Goal: Task Accomplishment & Management: Manage account settings

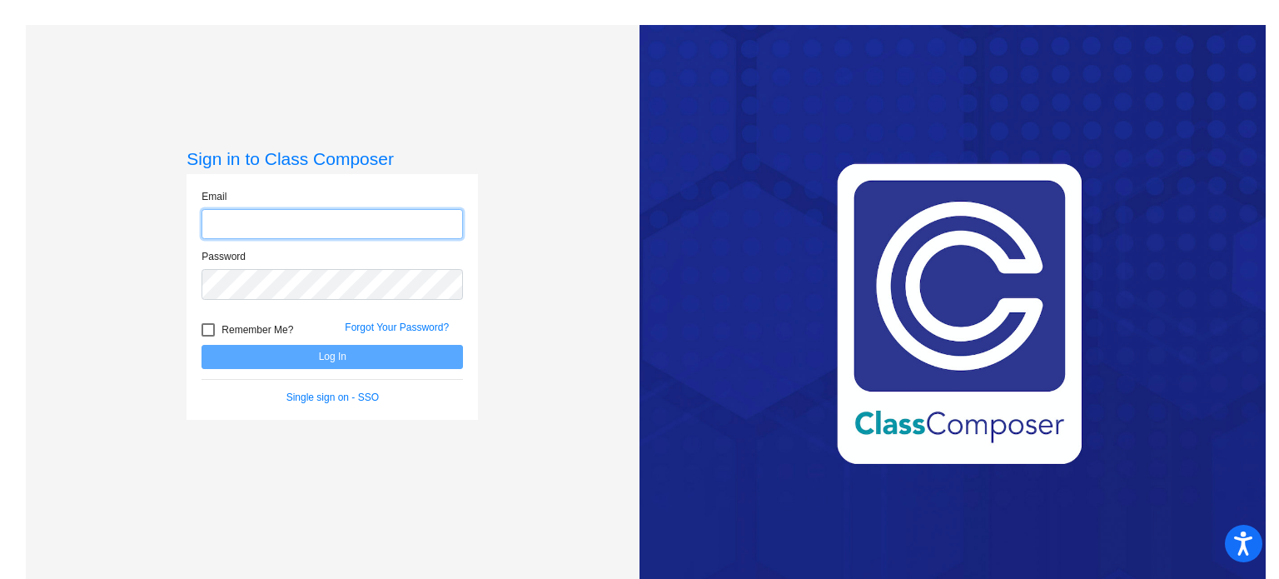
type input "[EMAIL_ADDRESS][DOMAIN_NAME]"
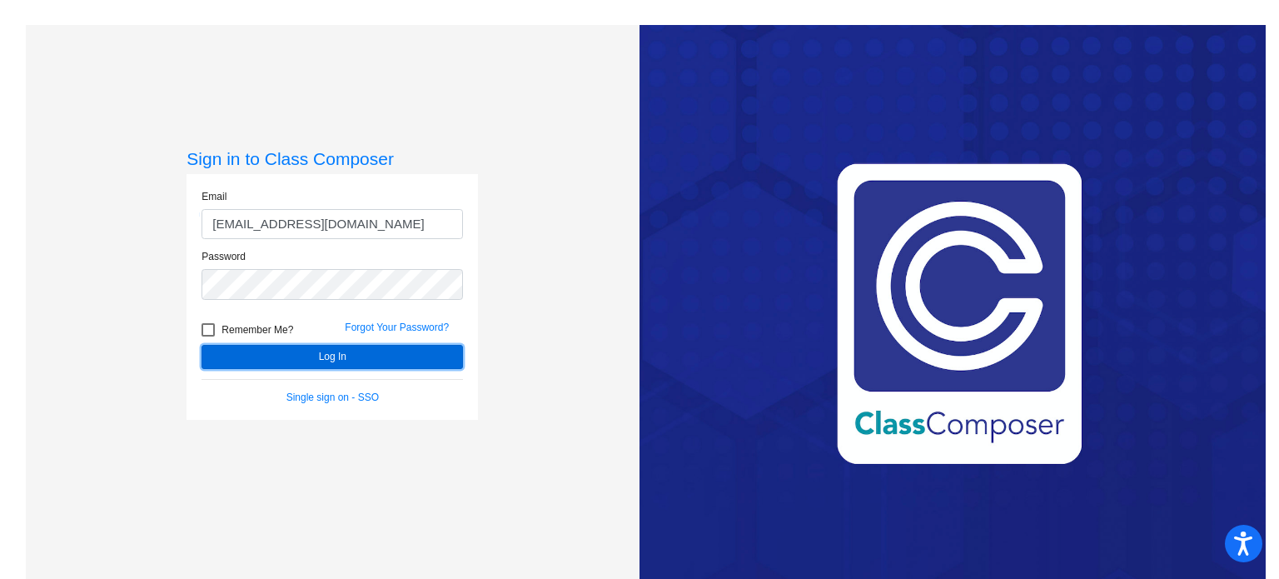
click at [358, 360] on button "Log In" at bounding box center [331, 357] width 261 height 24
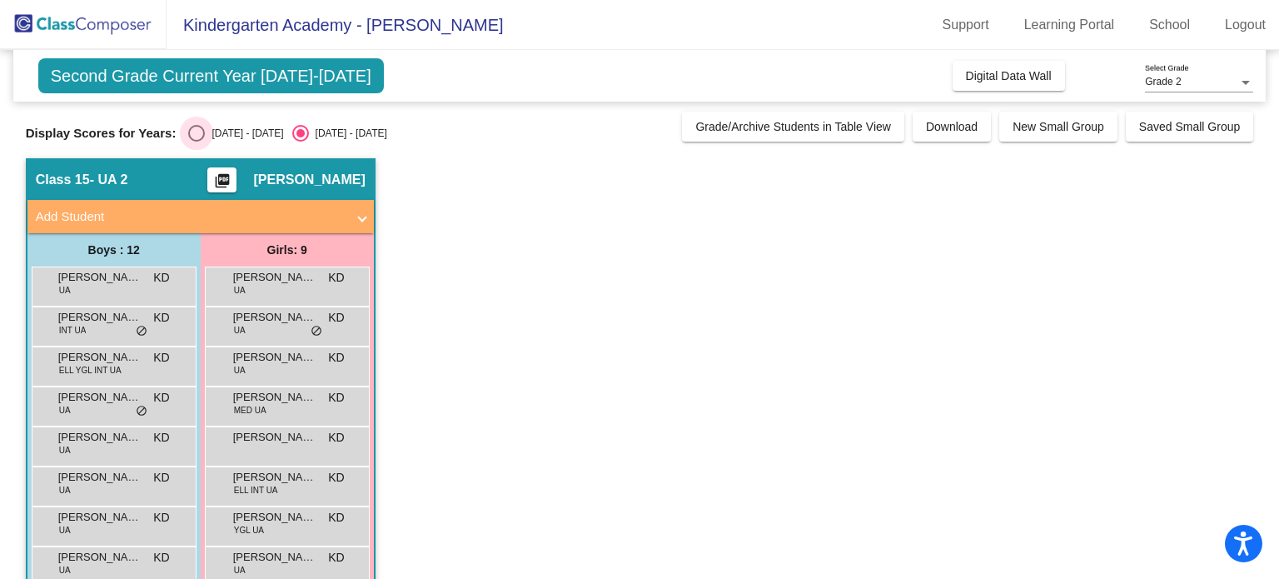
click at [196, 129] on div "Select an option" at bounding box center [196, 133] width 17 height 17
click at [196, 142] on input "[DATE] - [DATE]" at bounding box center [196, 142] width 1 height 1
radio input "true"
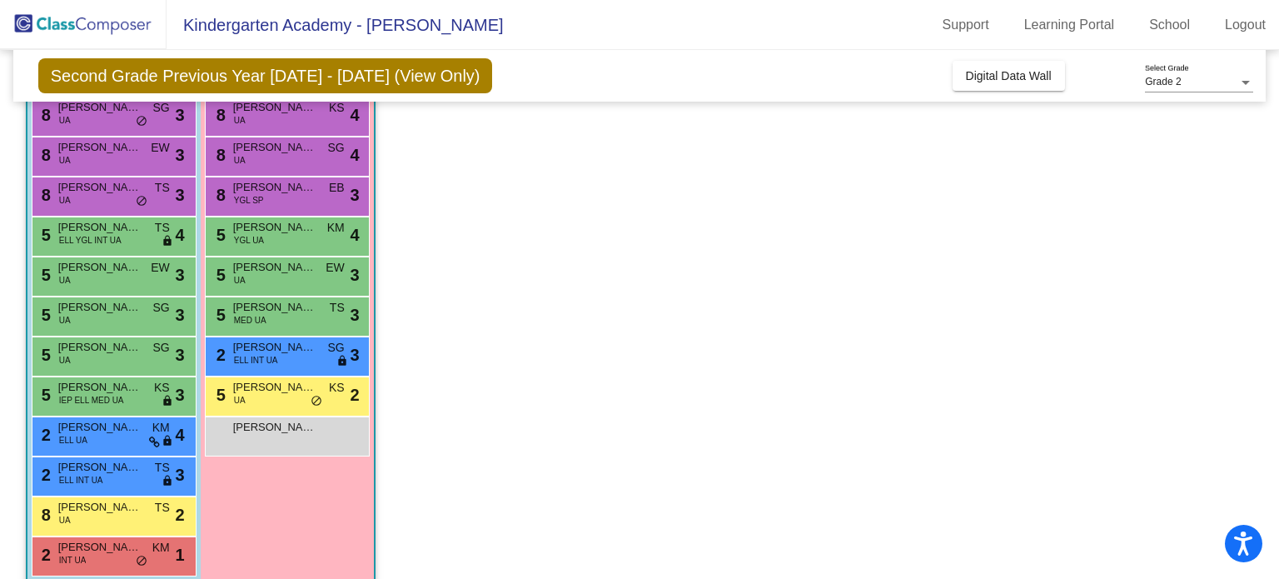
scroll to position [193, 0]
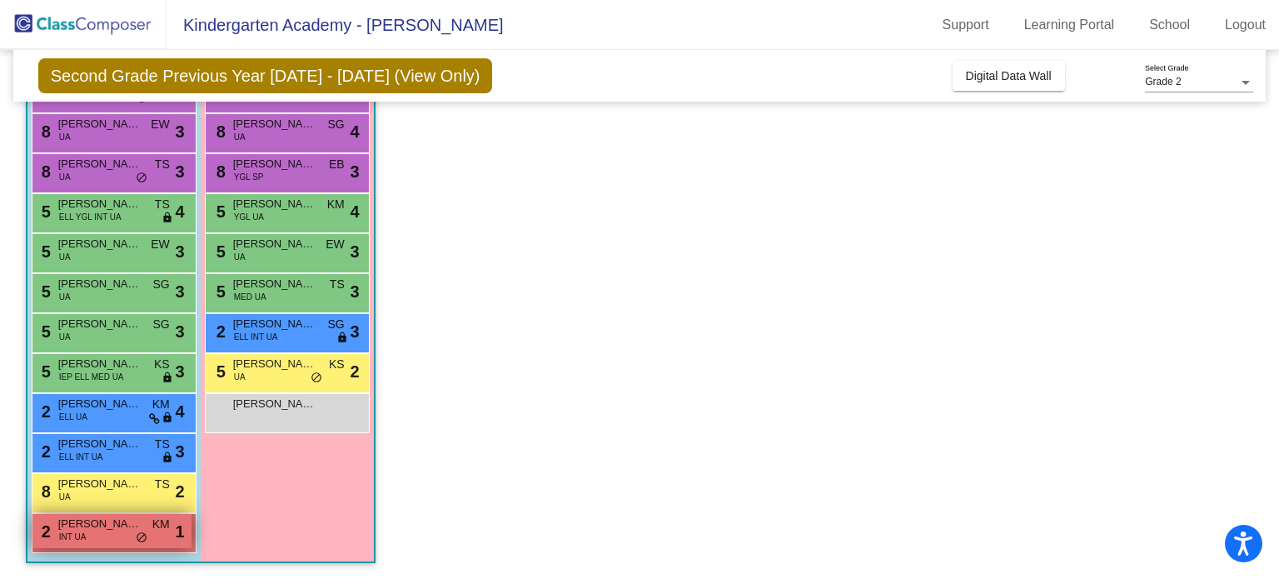
click at [113, 525] on span "[PERSON_NAME]" at bounding box center [99, 523] width 83 height 17
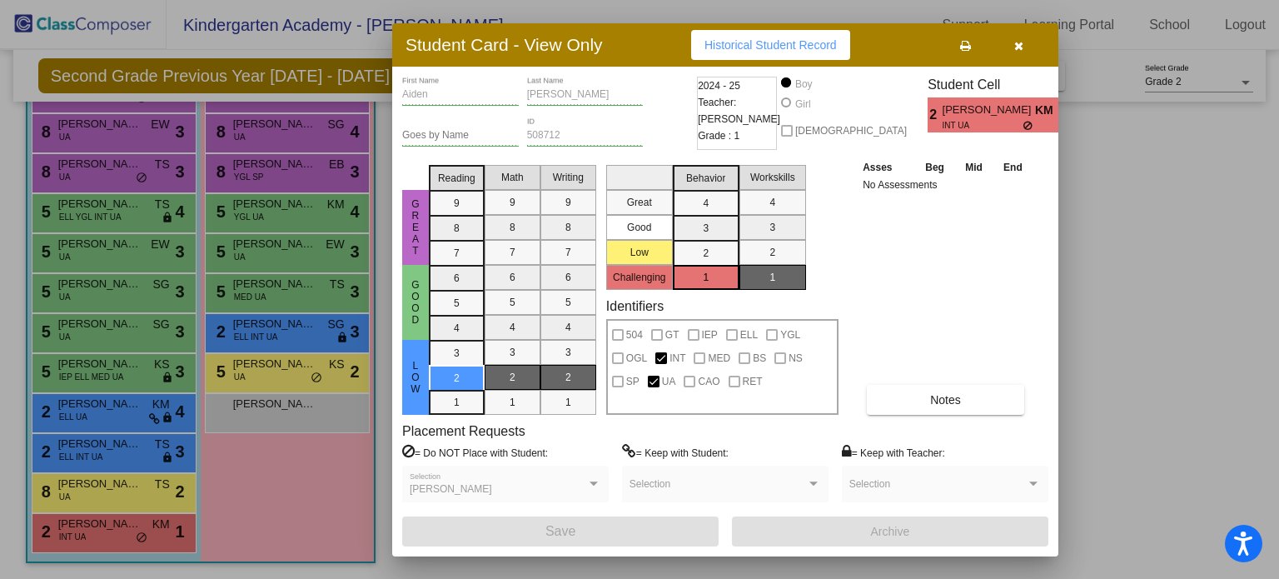
click at [1020, 41] on icon "button" at bounding box center [1018, 46] width 9 height 12
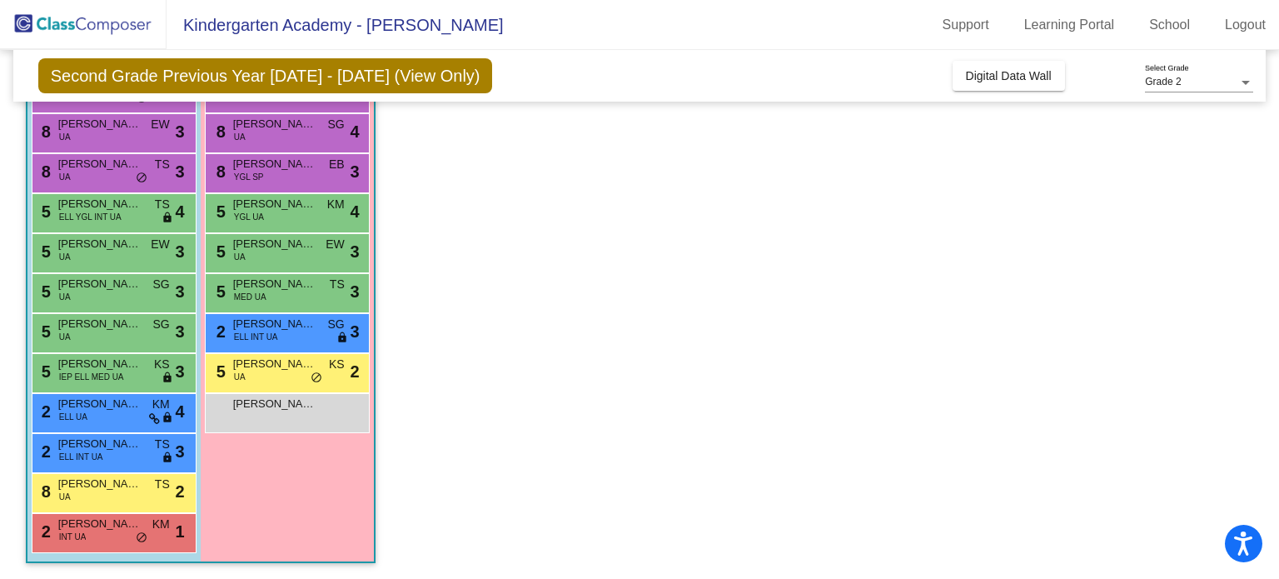
click at [1020, 41] on mat-toolbar "Kindergarten Academy - Kaitlynn Support Learning Portal School Logout" at bounding box center [639, 25] width 1279 height 50
click at [162, 413] on span "lock" at bounding box center [168, 417] width 12 height 13
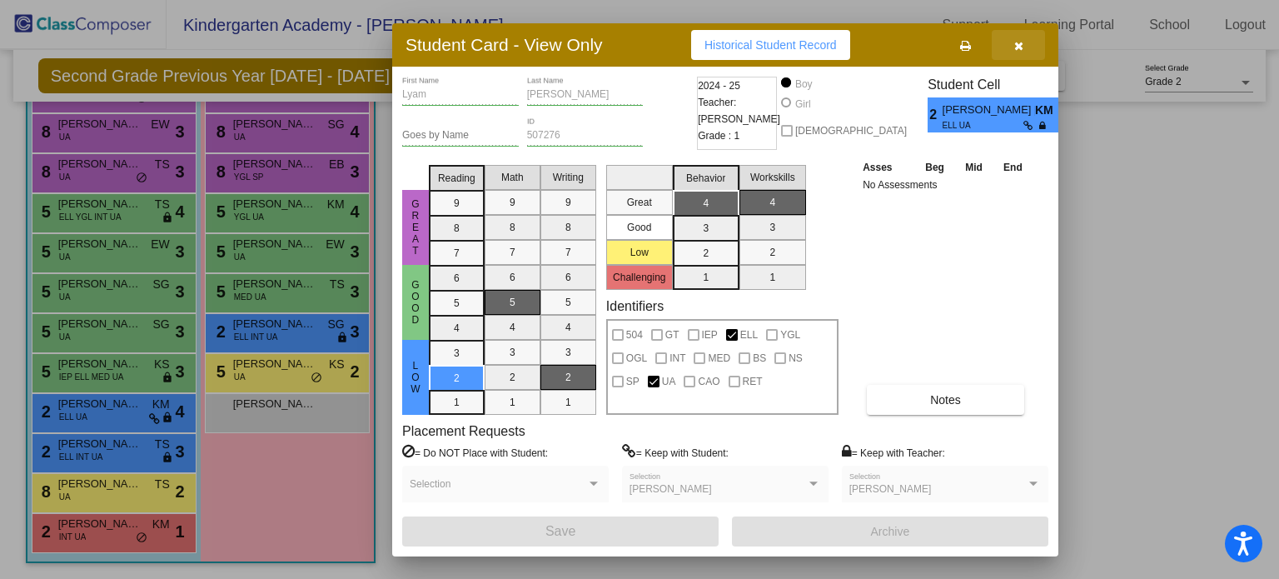
click at [1019, 48] on icon "button" at bounding box center [1018, 46] width 9 height 12
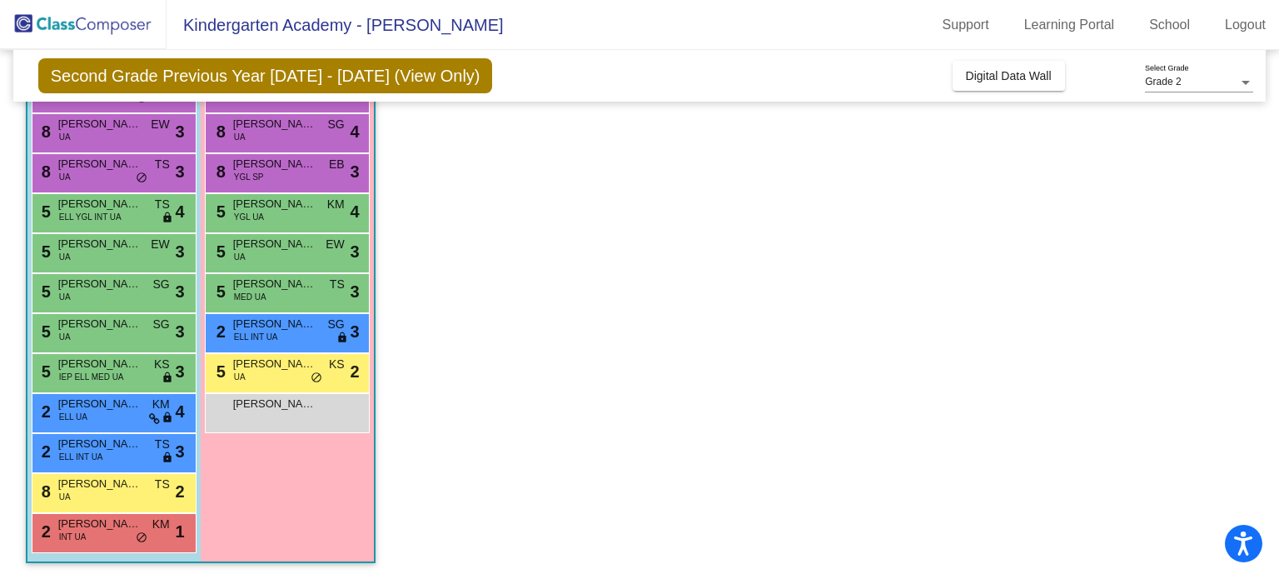
scroll to position [186, 0]
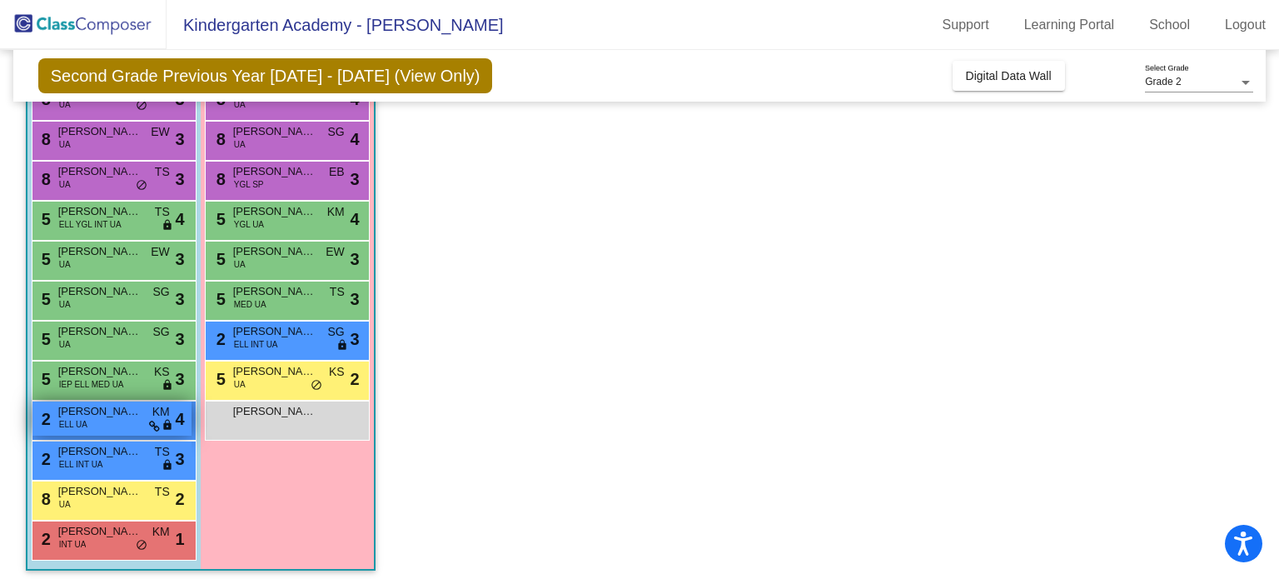
click at [88, 415] on span "[PERSON_NAME] [PERSON_NAME]" at bounding box center [99, 411] width 83 height 17
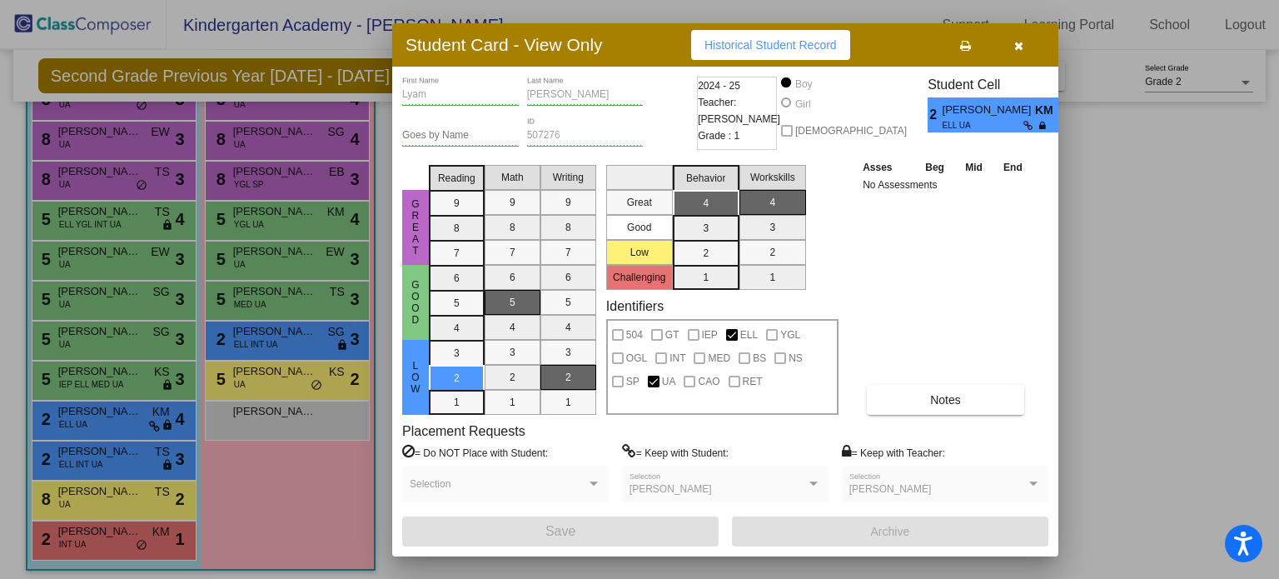
click at [1022, 47] on button "button" at bounding box center [1018, 45] width 53 height 30
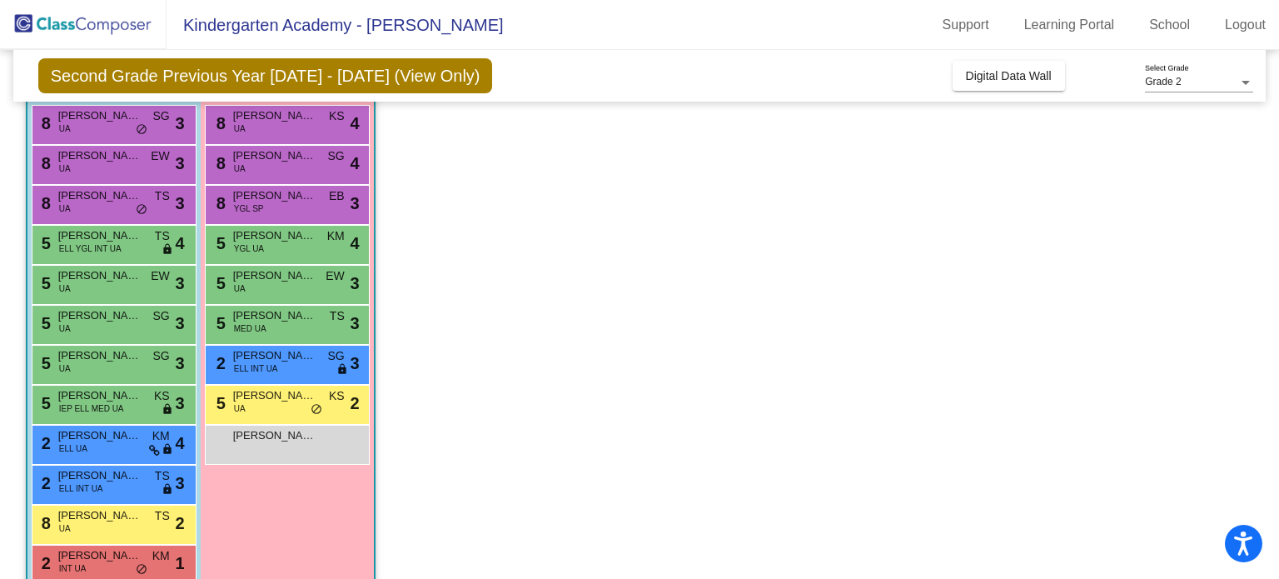
scroll to position [193, 0]
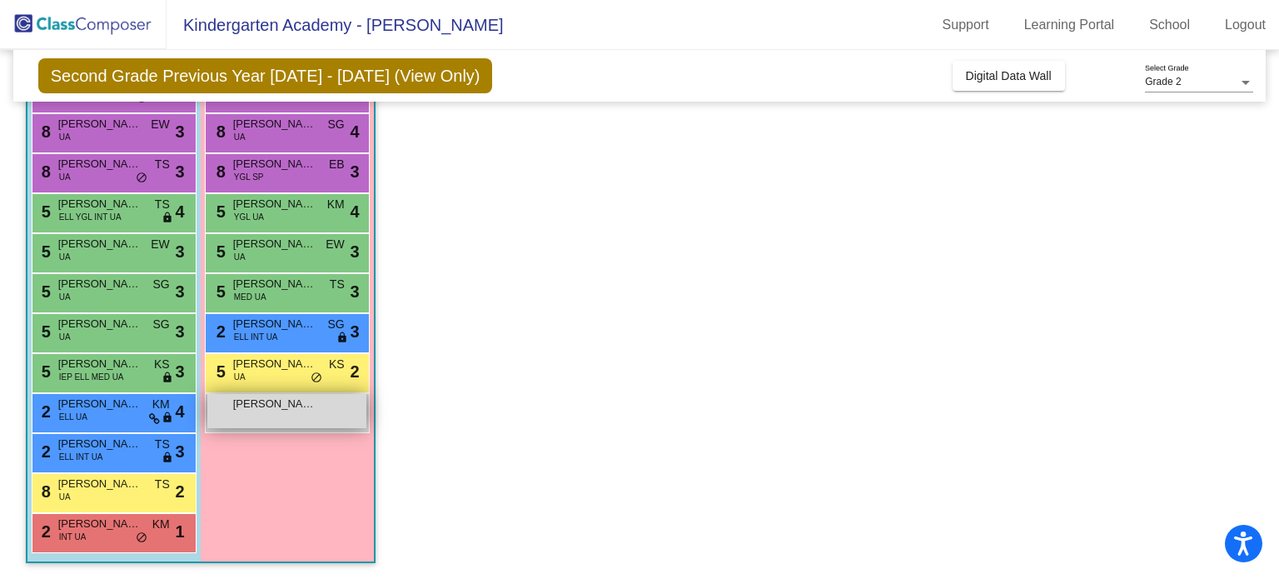
click at [256, 405] on span "[PERSON_NAME]" at bounding box center [274, 403] width 83 height 17
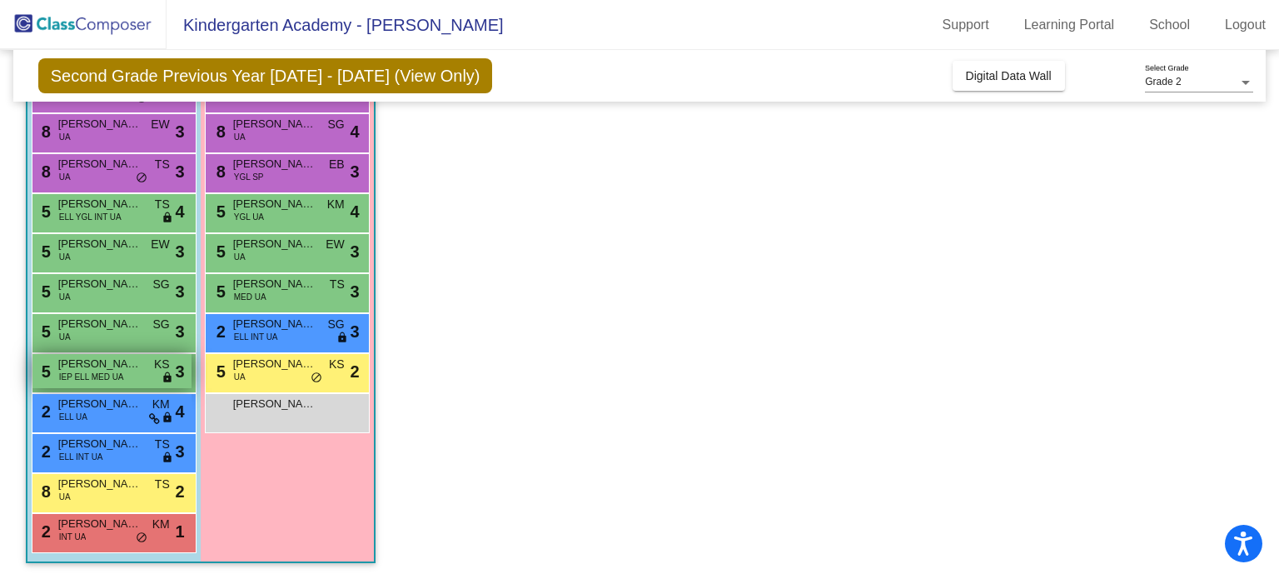
click at [103, 368] on span "[PERSON_NAME]" at bounding box center [99, 363] width 83 height 17
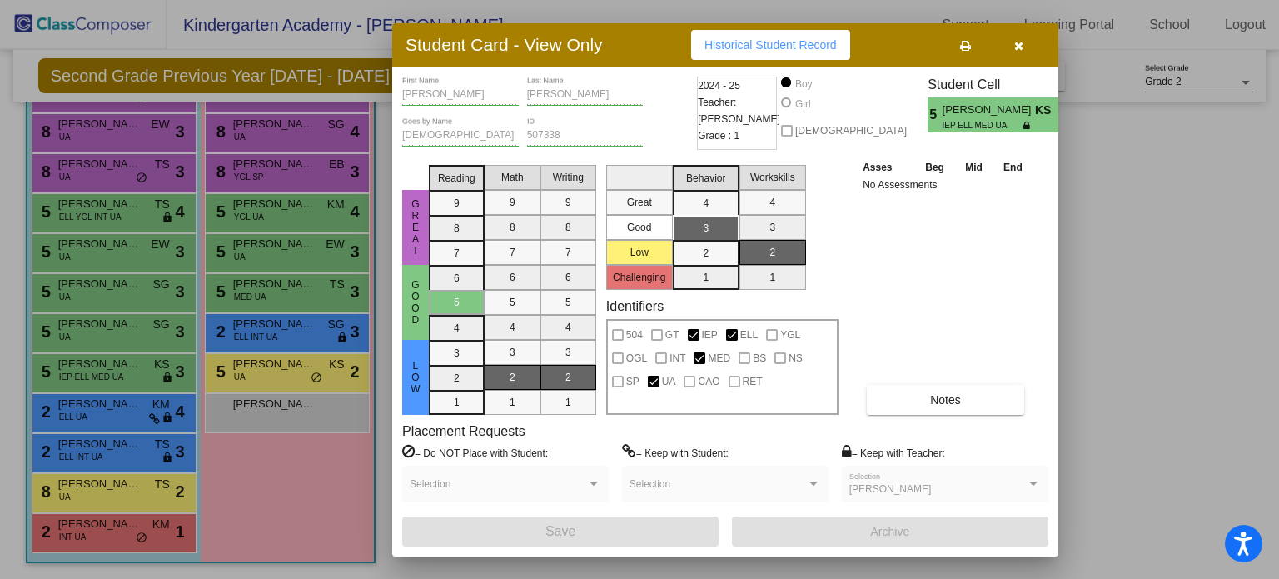
click at [1021, 47] on icon "button" at bounding box center [1018, 46] width 9 height 12
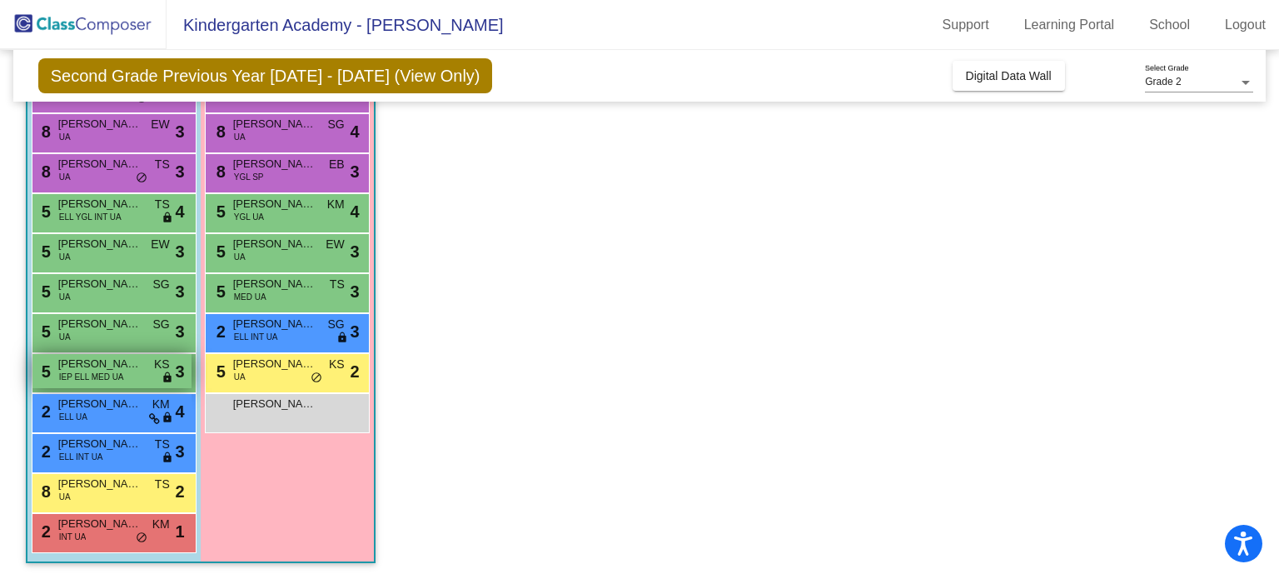
click at [103, 372] on span "IEP ELL MED UA" at bounding box center [91, 376] width 65 height 12
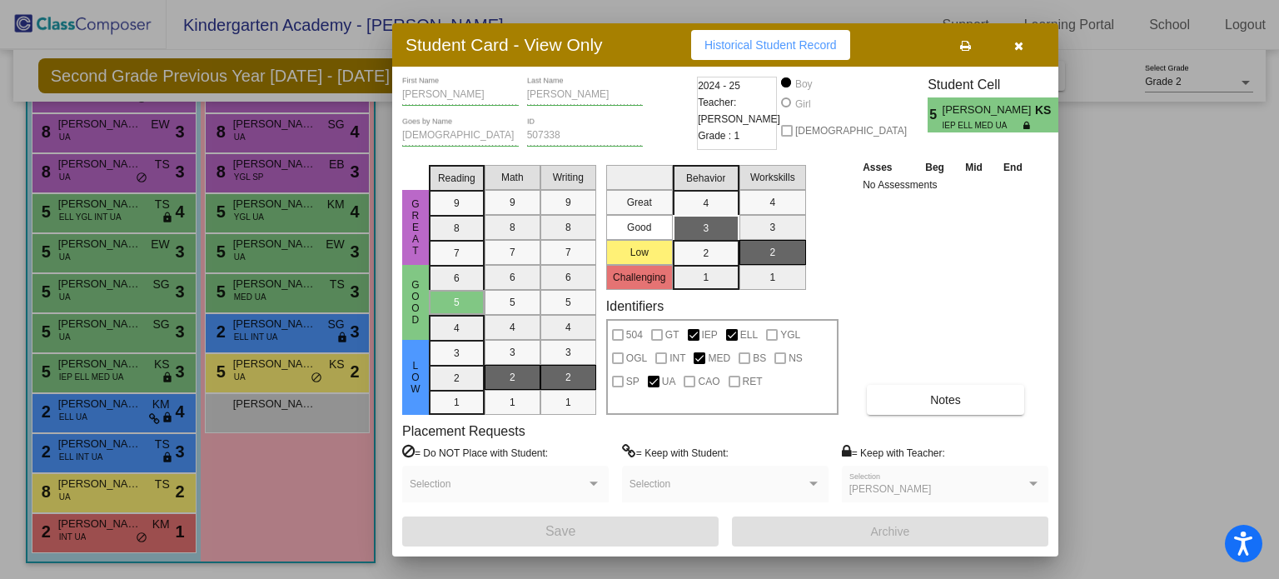
click at [1017, 46] on icon "button" at bounding box center [1018, 46] width 9 height 12
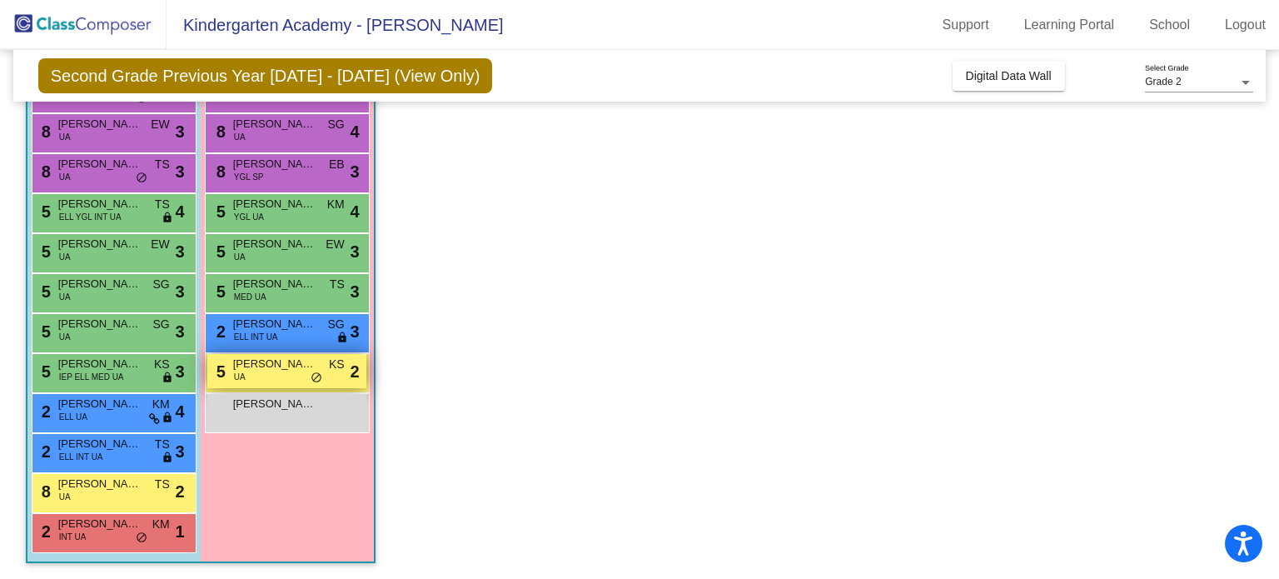
click at [269, 365] on span "[PERSON_NAME]" at bounding box center [274, 363] width 83 height 17
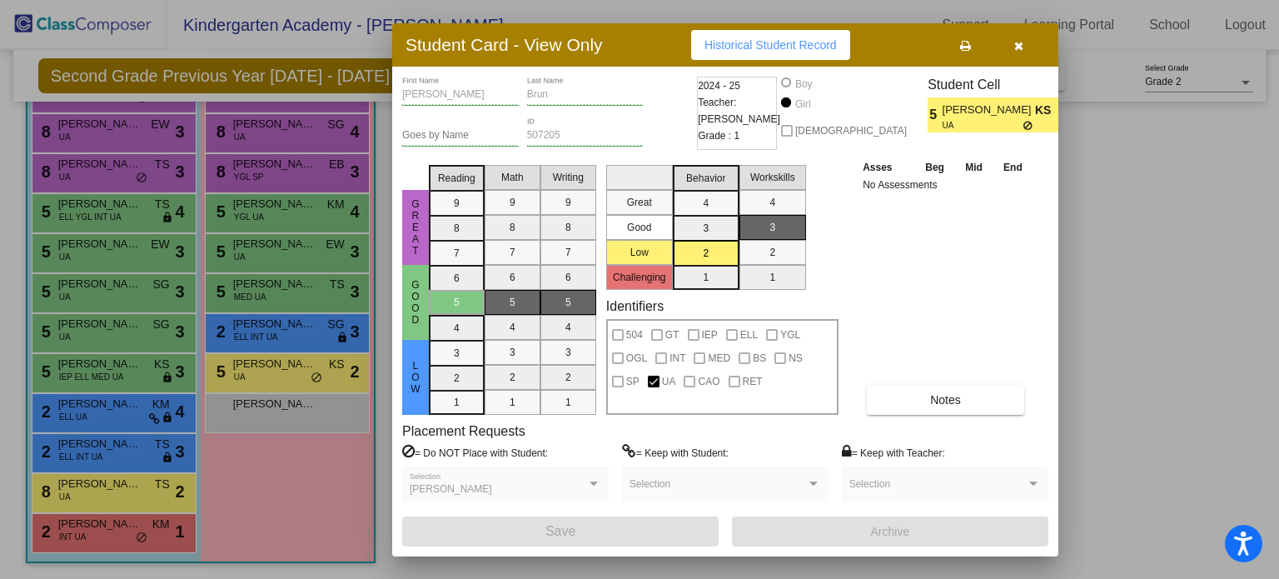
click at [1016, 43] on icon "button" at bounding box center [1018, 46] width 9 height 12
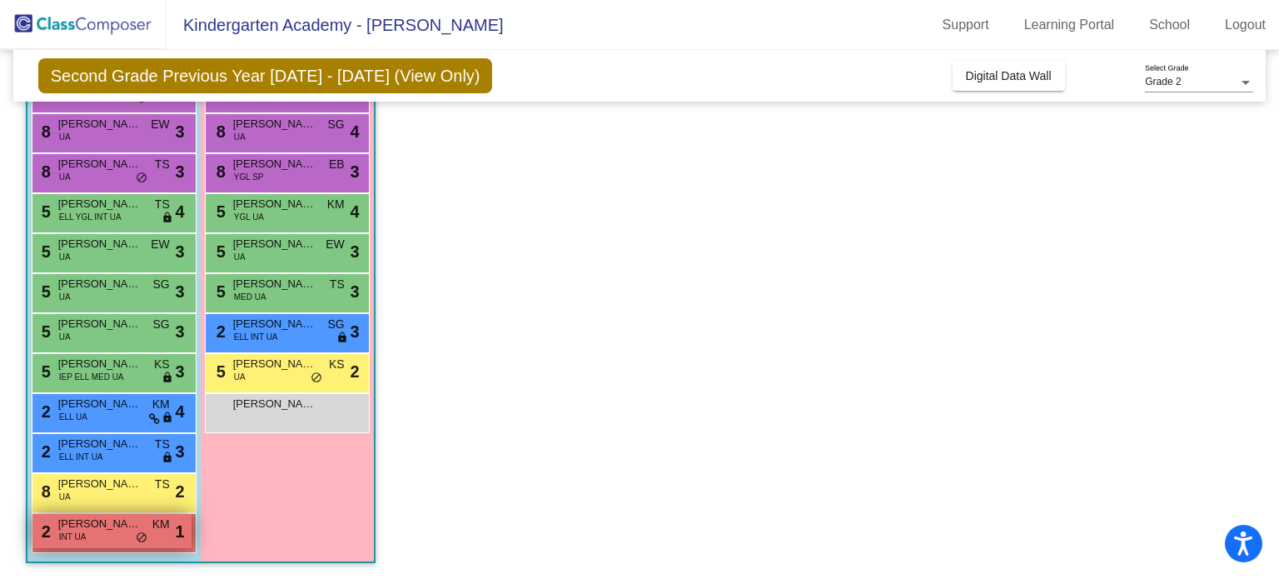
click at [86, 528] on span "[PERSON_NAME]" at bounding box center [99, 523] width 83 height 17
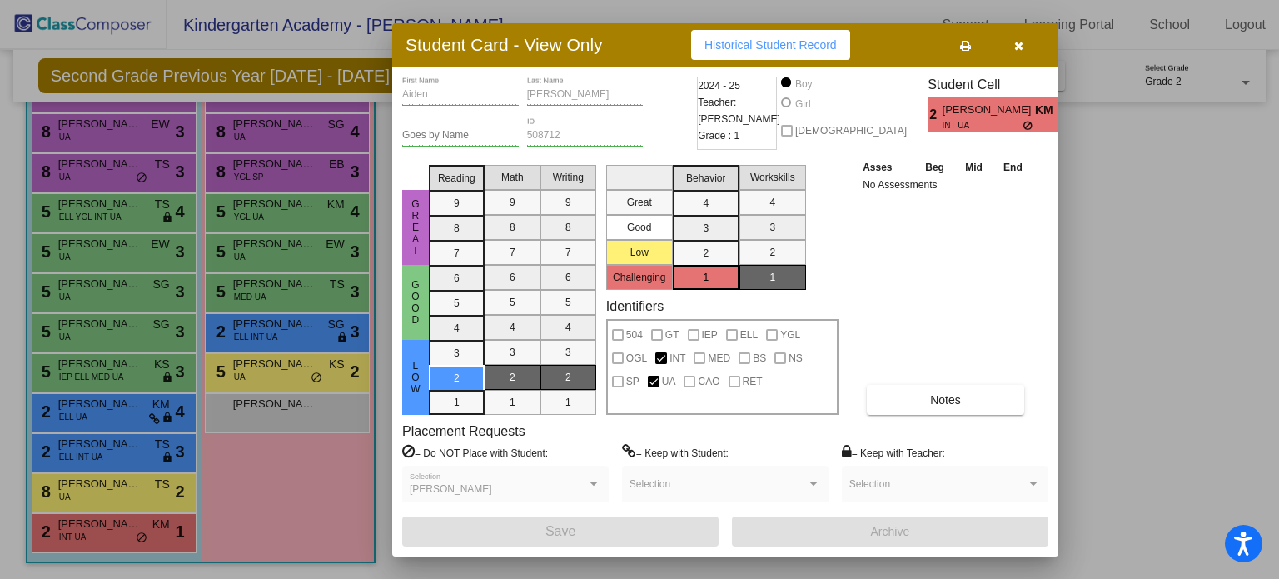
click at [922, 382] on div "Asses Beg Mid End No Assessments Notes" at bounding box center [945, 286] width 175 height 256
click at [919, 395] on button "Notes" at bounding box center [945, 400] width 157 height 30
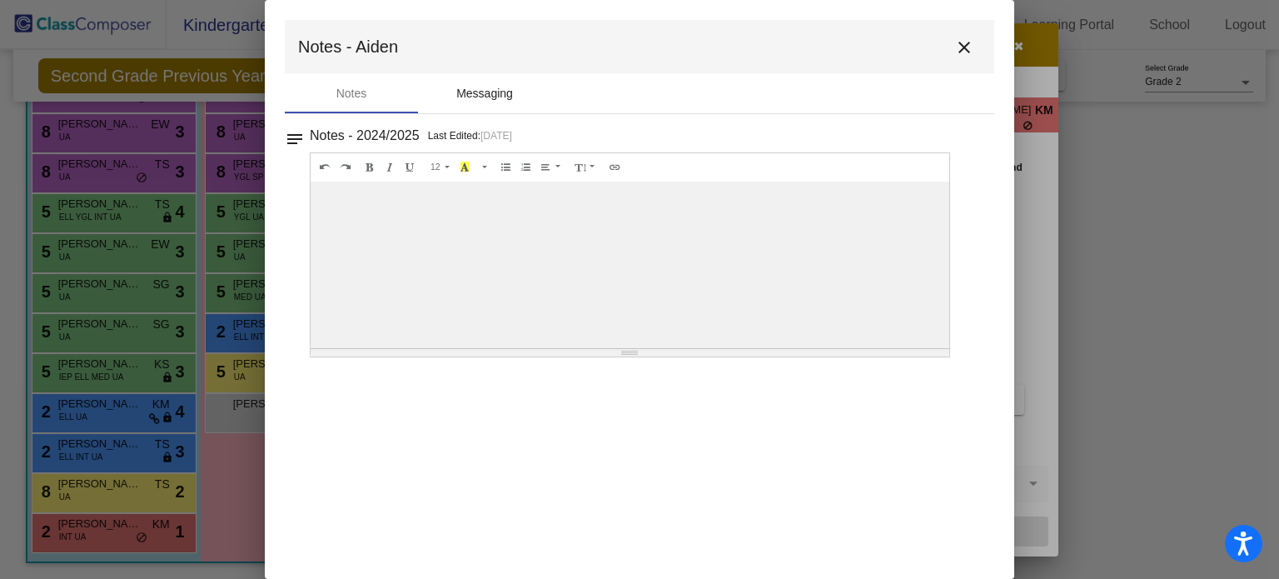
click at [485, 92] on div "Messaging" at bounding box center [484, 93] width 57 height 17
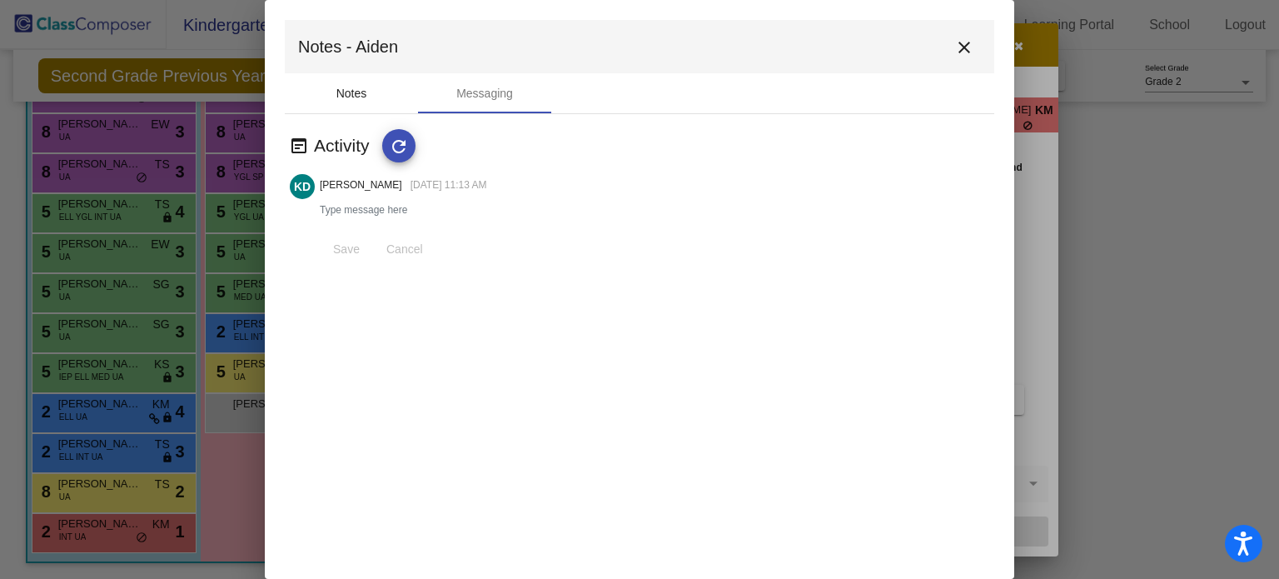
click at [353, 88] on div "Notes" at bounding box center [351, 93] width 31 height 17
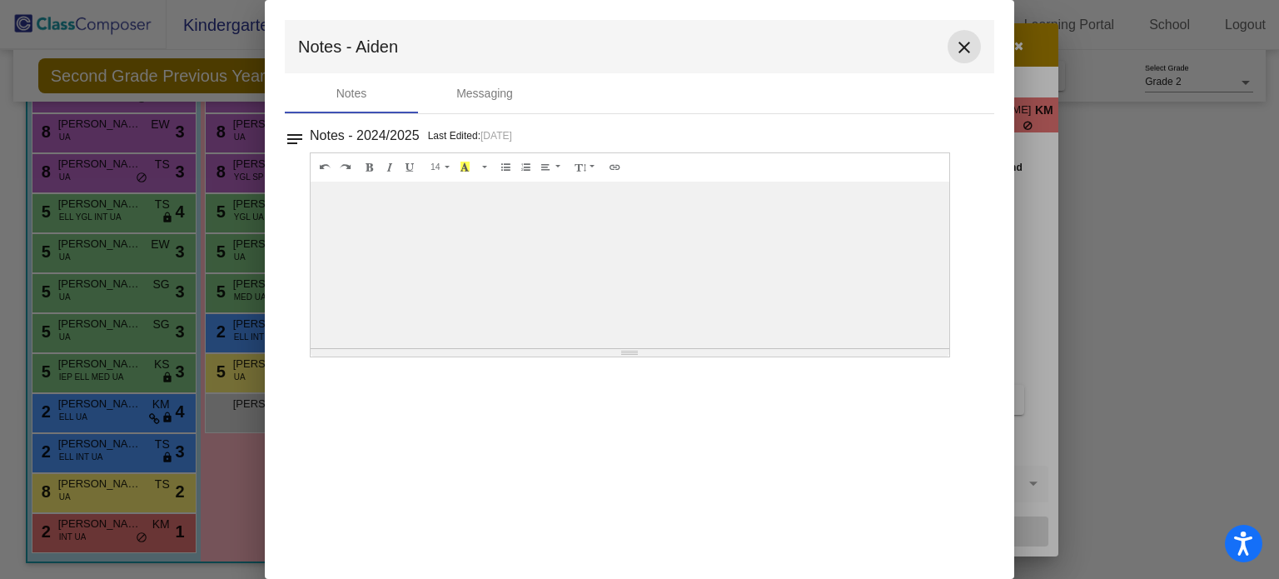
click at [967, 46] on mat-icon "close" at bounding box center [964, 47] width 20 height 20
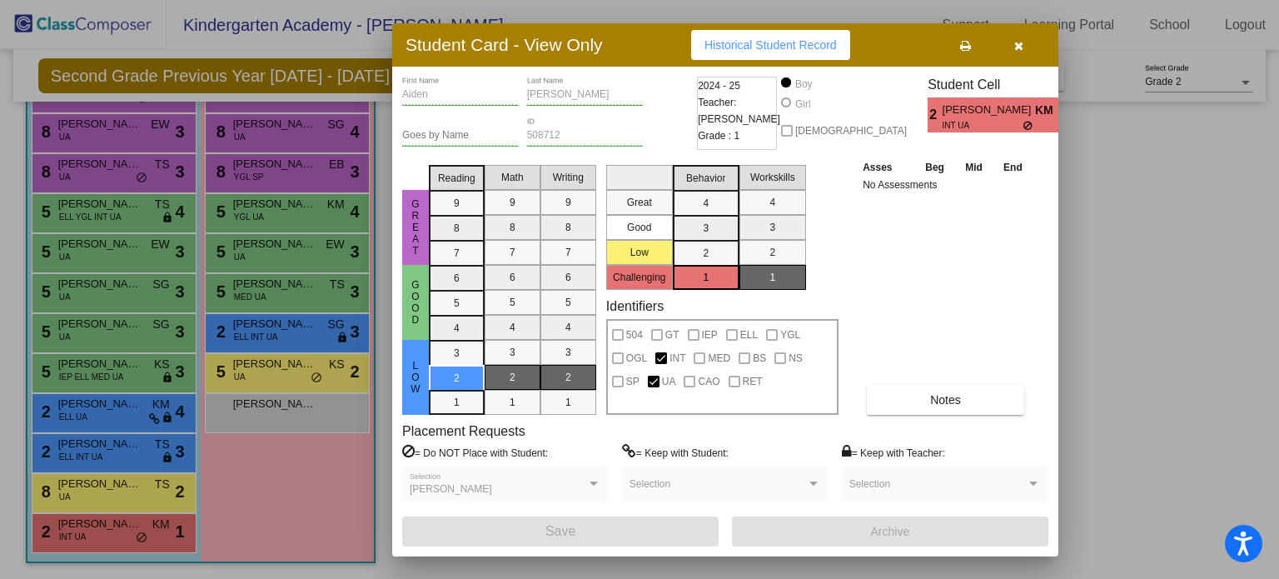
click at [1018, 46] on icon "button" at bounding box center [1018, 46] width 9 height 12
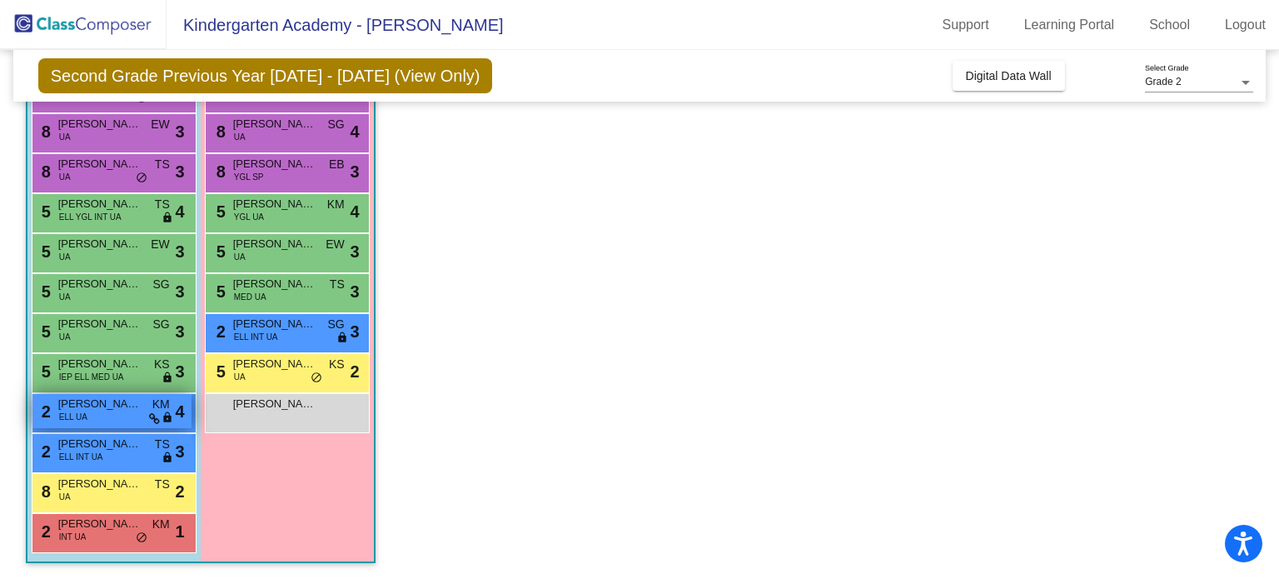
click at [176, 409] on span "4" at bounding box center [180, 411] width 9 height 25
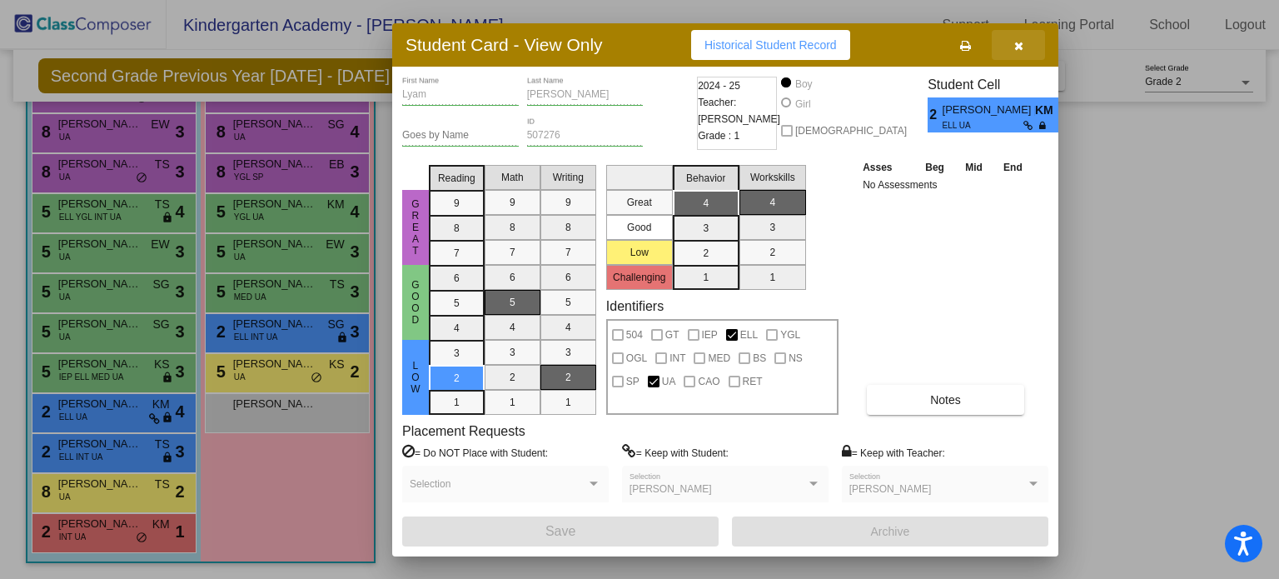
click at [1019, 43] on icon "button" at bounding box center [1018, 46] width 9 height 12
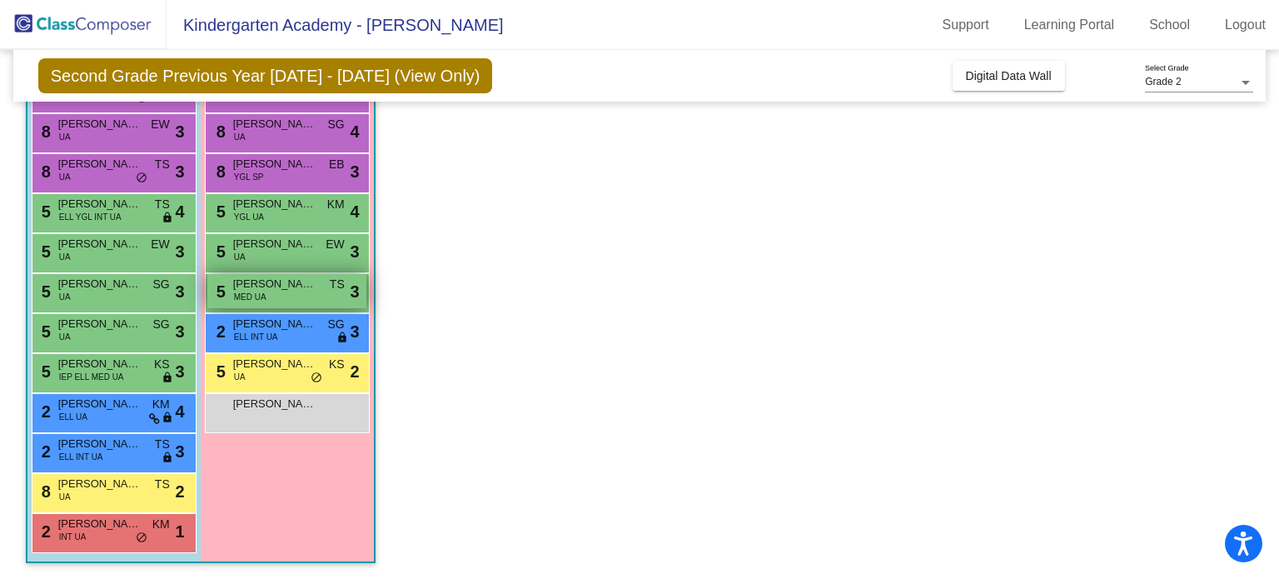
click at [265, 286] on span "[PERSON_NAME]" at bounding box center [274, 284] width 83 height 17
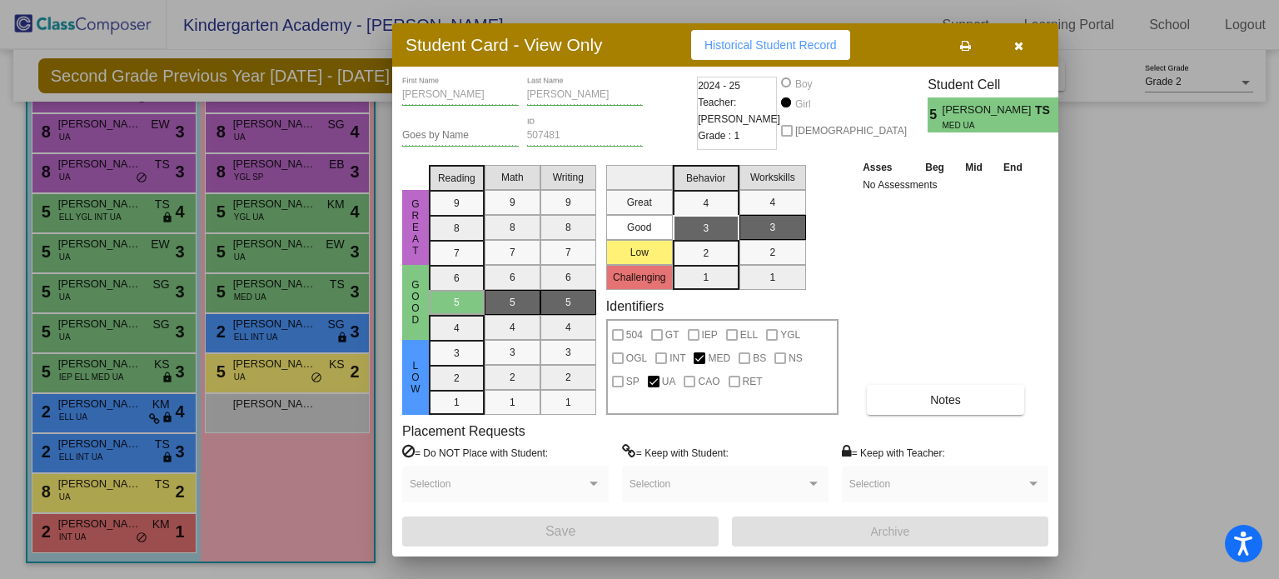
click at [1023, 42] on button "button" at bounding box center [1018, 45] width 53 height 30
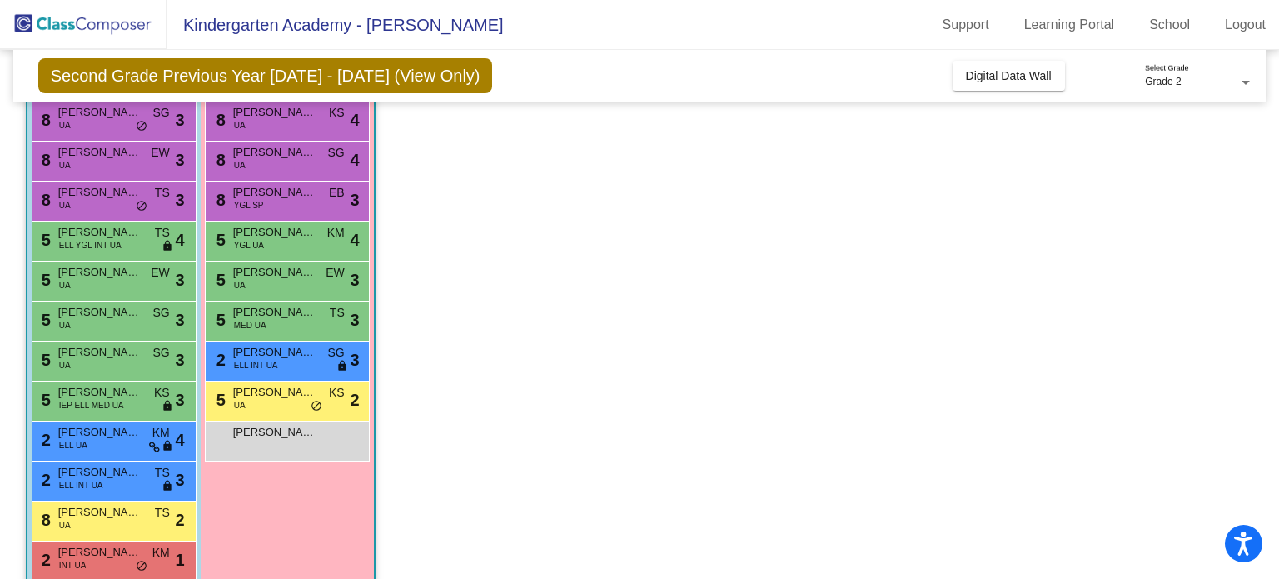
scroll to position [168, 0]
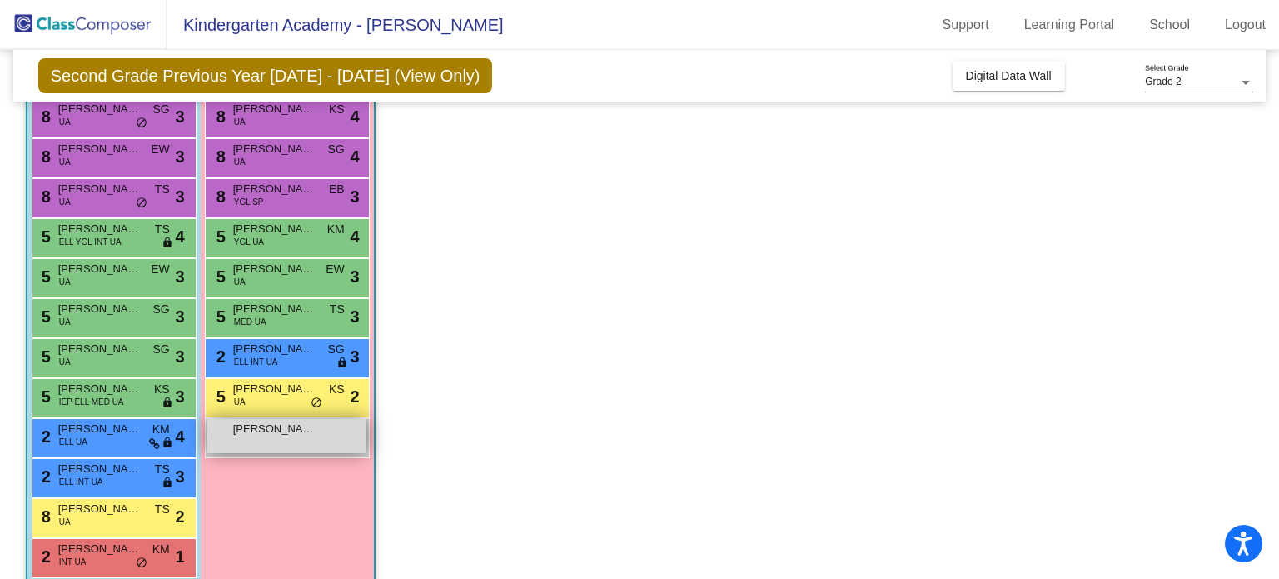
click at [272, 429] on span "[PERSON_NAME]" at bounding box center [274, 428] width 83 height 17
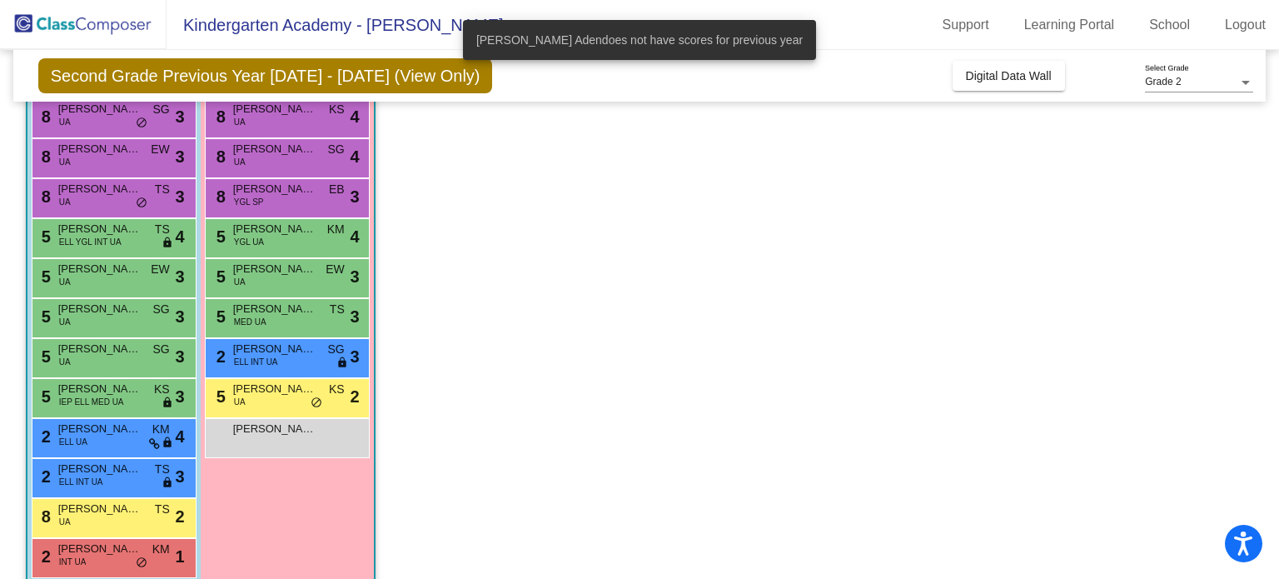
click at [539, 340] on app-classroom "Class 15 - UA 2 picture_as_pdf [PERSON_NAME] Add Student First Name Last Name S…" at bounding box center [640, 297] width 1228 height 614
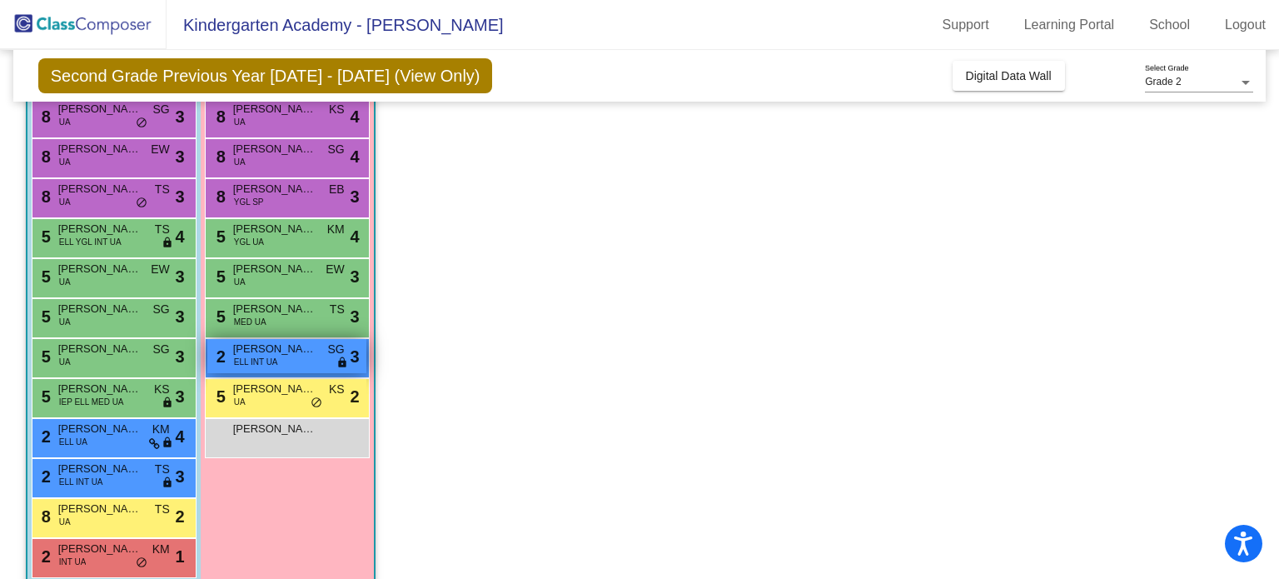
click at [259, 350] on span "[PERSON_NAME]" at bounding box center [274, 348] width 83 height 17
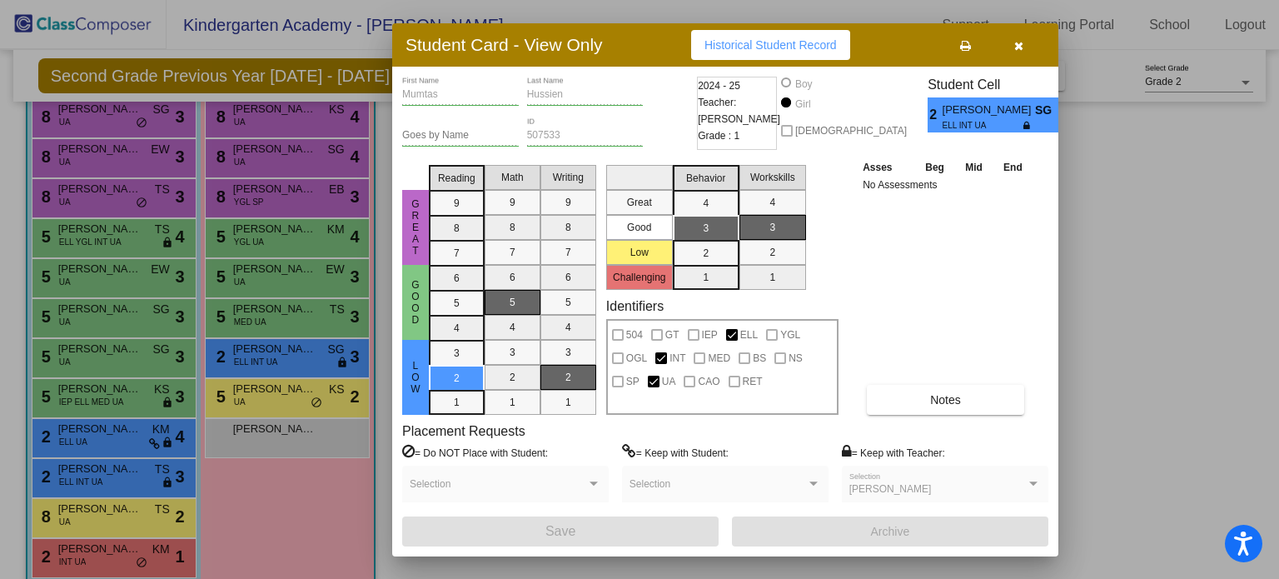
click at [1018, 42] on icon "button" at bounding box center [1018, 46] width 9 height 12
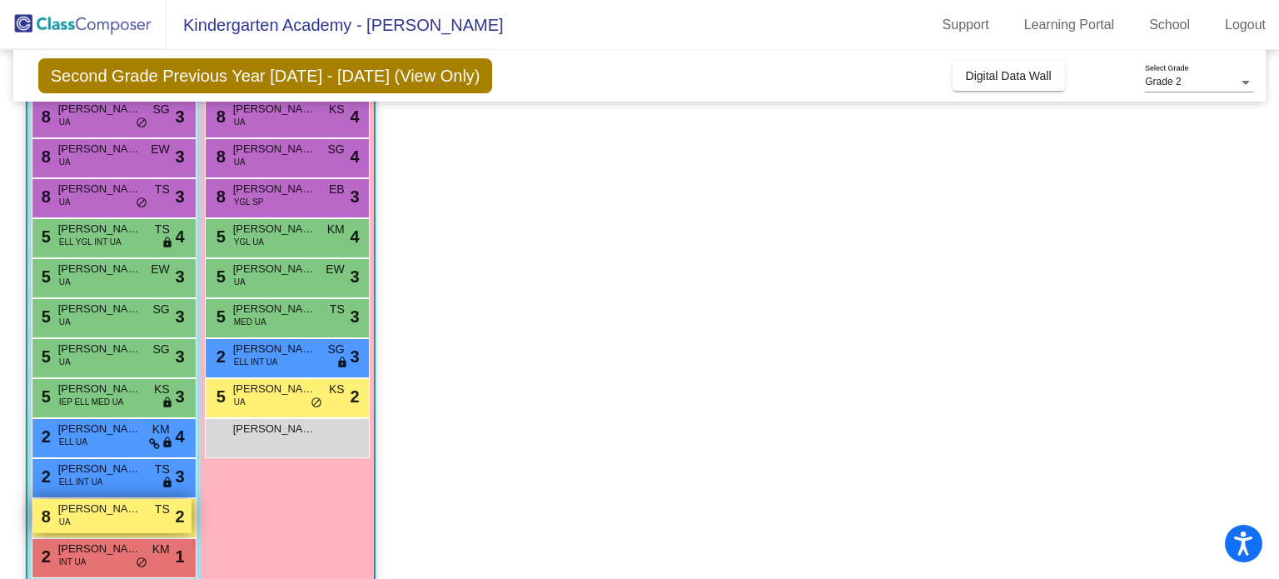
click at [82, 524] on div "8 [PERSON_NAME] UA TS lock do_not_disturb_alt 2" at bounding box center [111, 516] width 159 height 34
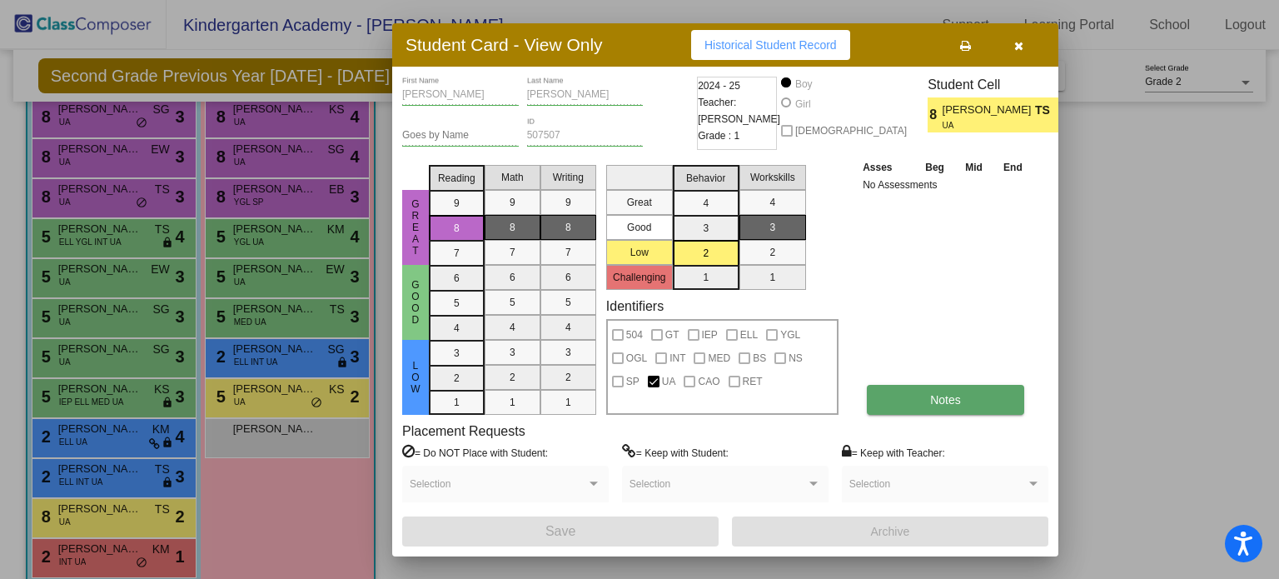
click at [921, 402] on button "Notes" at bounding box center [945, 400] width 157 height 30
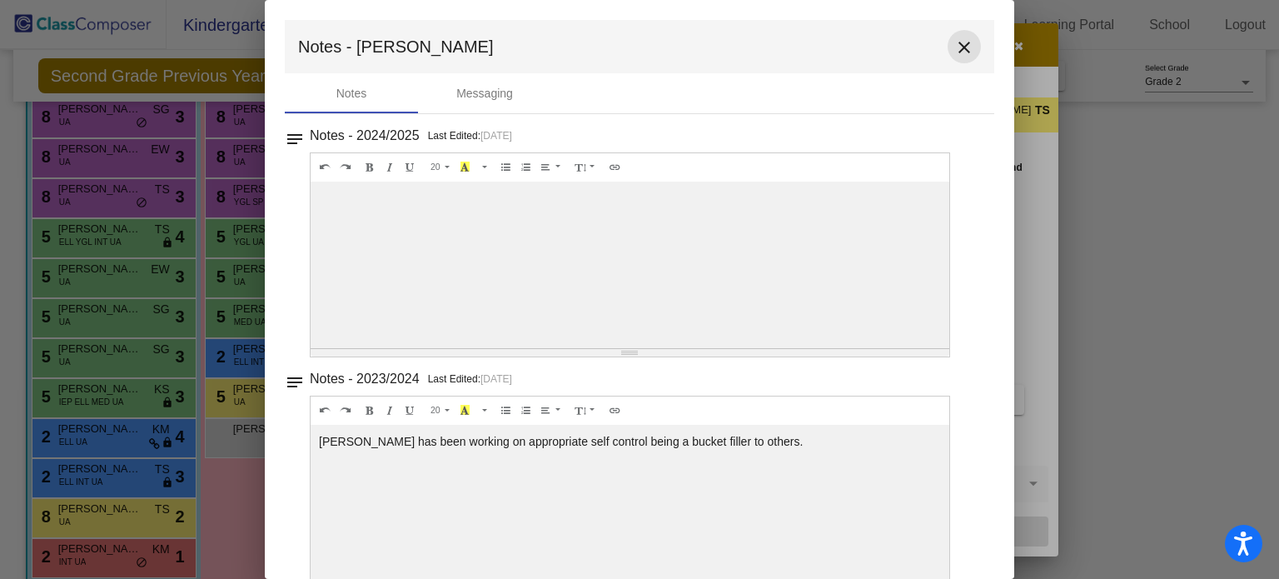
click at [954, 46] on mat-icon "close" at bounding box center [964, 47] width 20 height 20
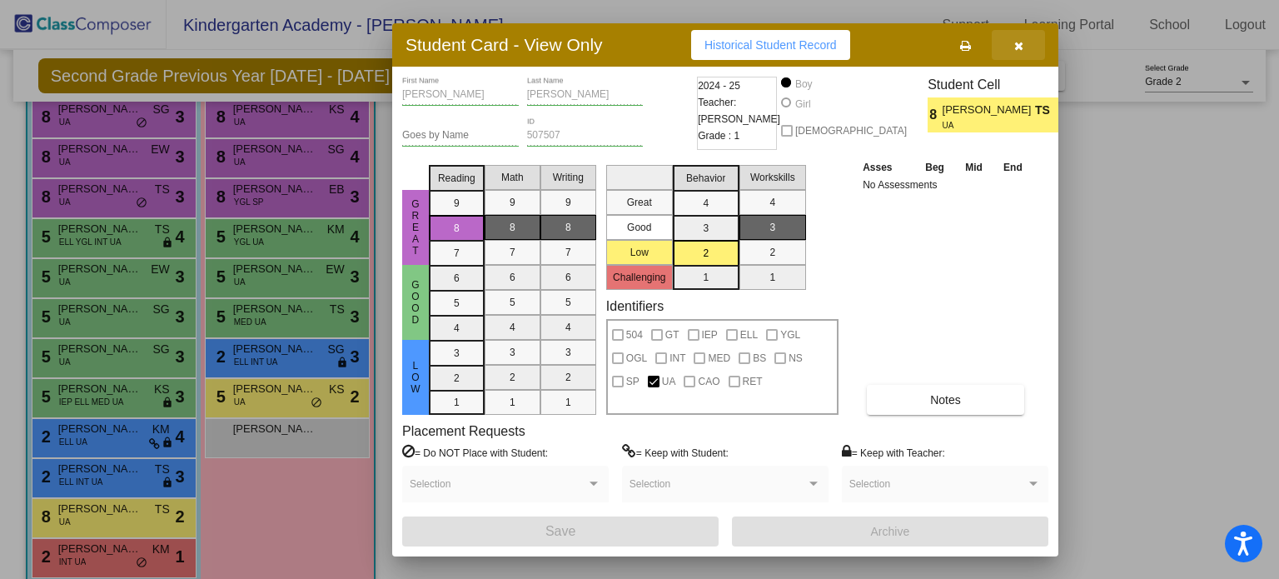
click at [1024, 51] on button "button" at bounding box center [1018, 45] width 53 height 30
